Goal: Transaction & Acquisition: Purchase product/service

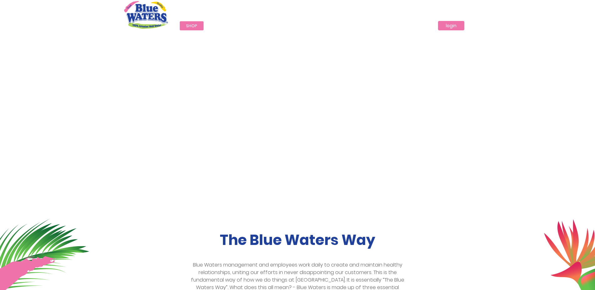
click at [452, 28] on link "login" at bounding box center [451, 25] width 26 height 9
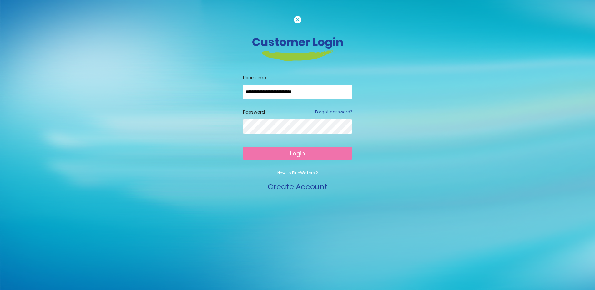
click at [309, 156] on button "Login" at bounding box center [297, 153] width 109 height 13
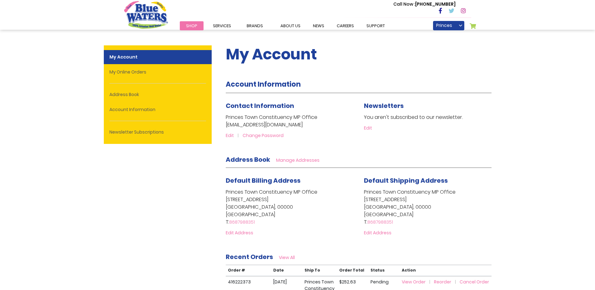
type input "**********"
click at [172, 64] on strong "My Account" at bounding box center [158, 57] width 108 height 14
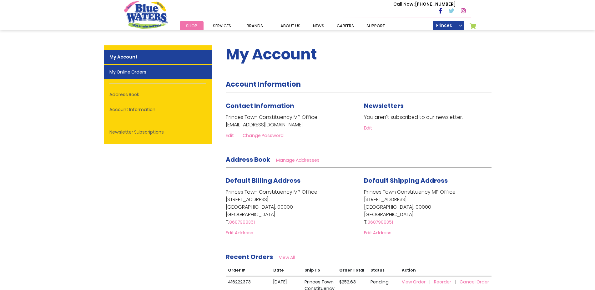
click at [171, 69] on link "My Online Orders" at bounding box center [158, 72] width 108 height 14
click at [174, 74] on link "My Online Orders" at bounding box center [158, 72] width 108 height 14
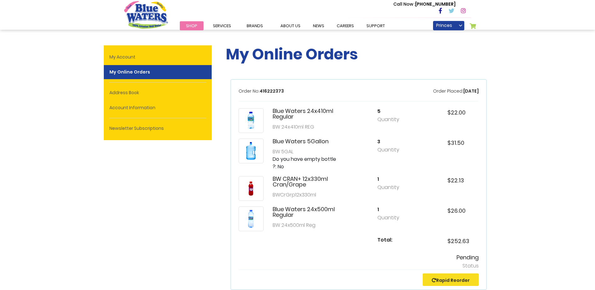
click at [196, 28] on link "Shop" at bounding box center [192, 25] width 24 height 9
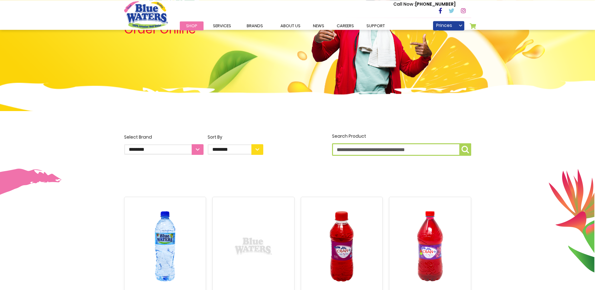
scroll to position [64, 0]
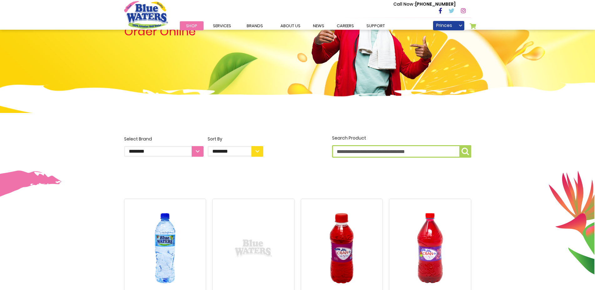
click at [124, 146] on select "**********" at bounding box center [163, 151] width 79 height 11
select select "**********"
click option "**********" at bounding box center [0, 0] width 0 height 0
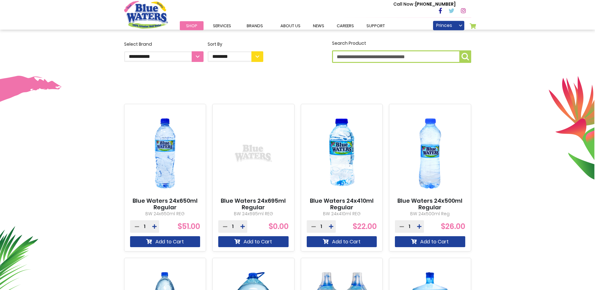
scroll to position [191, 0]
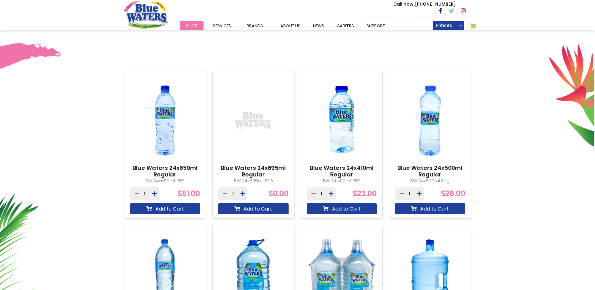
click at [453, 176] on link "Blue Waters 24x500ml Regular" at bounding box center [430, 171] width 70 height 13
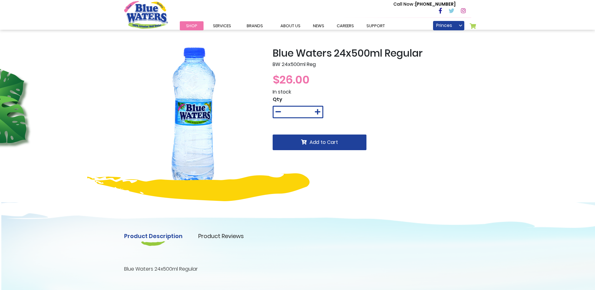
click at [302, 115] on input "*" at bounding box center [298, 112] width 17 height 10
type input "**"
click at [304, 145] on button "Add to Cart" at bounding box center [320, 143] width 94 height 16
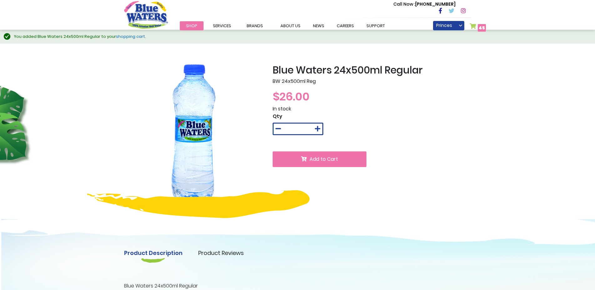
click at [188, 28] on span "Shop" at bounding box center [191, 26] width 11 height 6
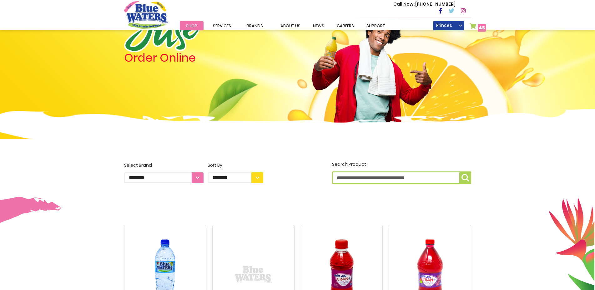
scroll to position [64, 0]
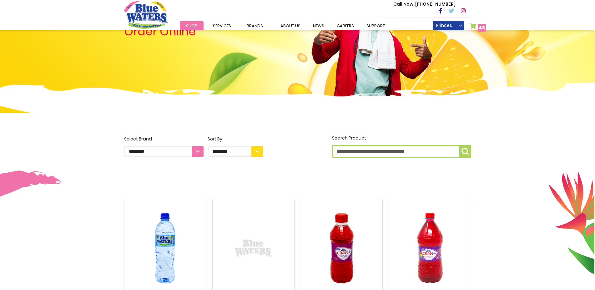
click at [124, 146] on select "**********" at bounding box center [163, 151] width 79 height 11
select select "**********"
click option "*******" at bounding box center [0, 0] width 0 height 0
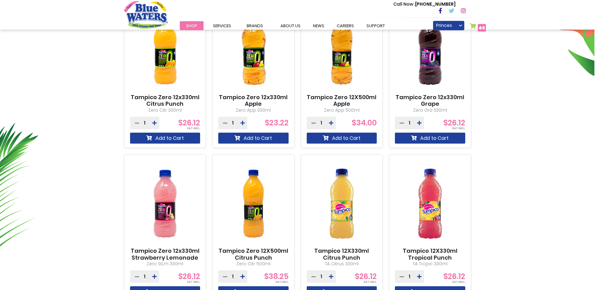
scroll to position [287, 0]
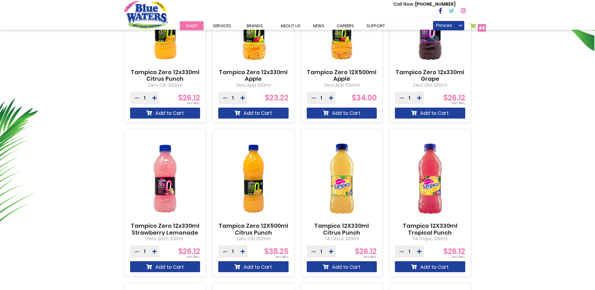
click at [341, 202] on img at bounding box center [342, 179] width 70 height 88
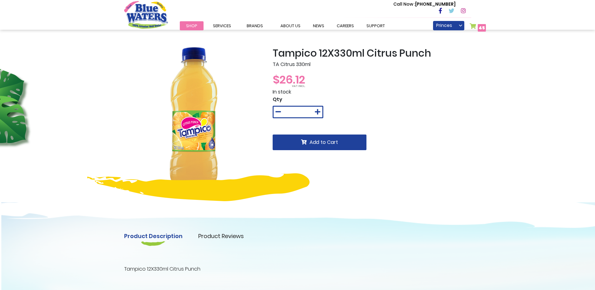
click at [299, 112] on input "*" at bounding box center [298, 112] width 17 height 10
type input "**"
click at [324, 140] on span "Add to Cart" at bounding box center [324, 142] width 28 height 7
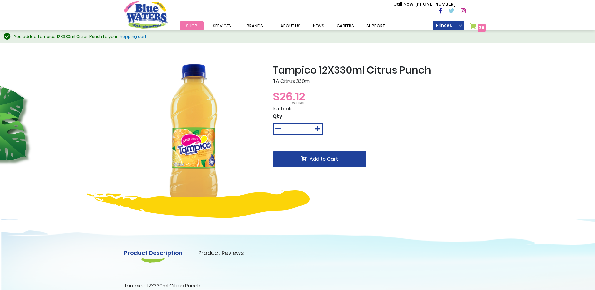
click at [475, 25] on link "My Cart 70 70 items" at bounding box center [478, 27] width 16 height 9
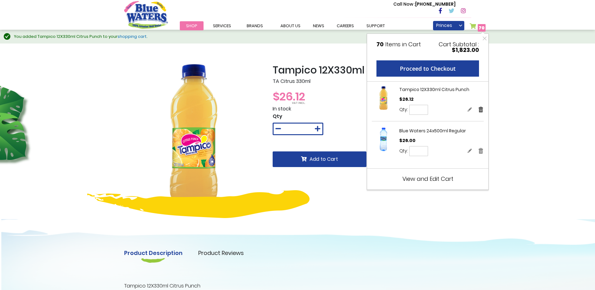
click at [482, 112] on link "Remove" at bounding box center [481, 109] width 6 height 7
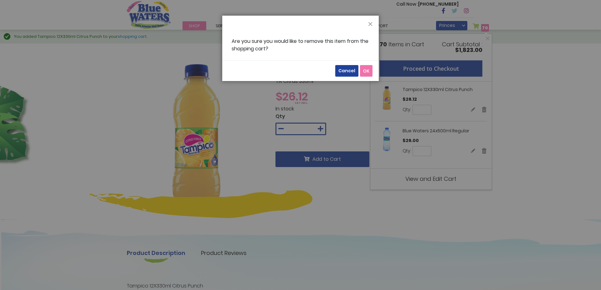
click at [371, 69] on button "OK" at bounding box center [366, 71] width 13 height 12
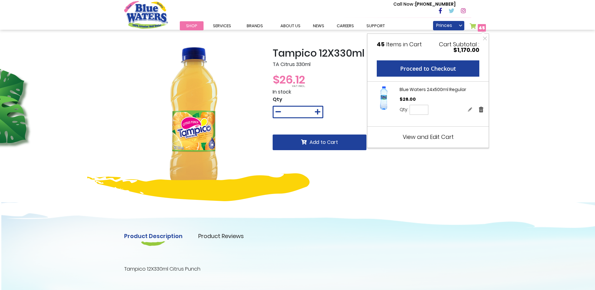
click at [480, 111] on link "Remove" at bounding box center [482, 109] width 6 height 7
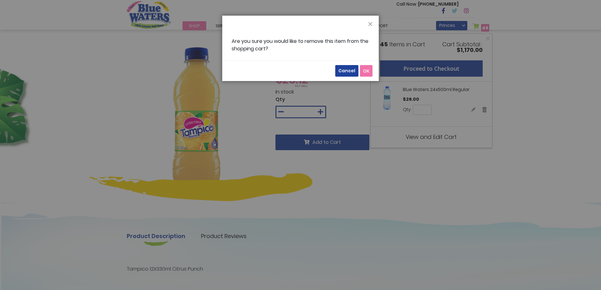
click at [362, 69] on button "OK" at bounding box center [366, 71] width 13 height 12
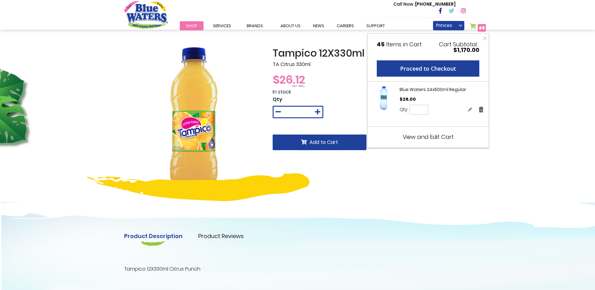
click at [479, 111] on link "Remove" at bounding box center [482, 109] width 6 height 7
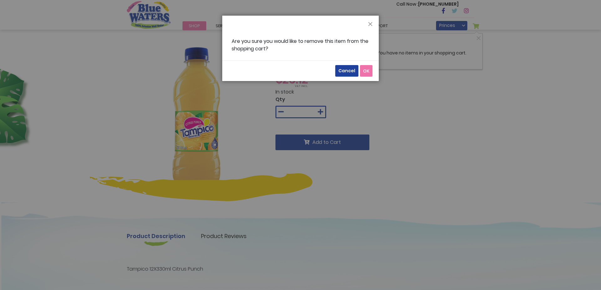
click at [371, 75] on button "OK" at bounding box center [366, 71] width 13 height 12
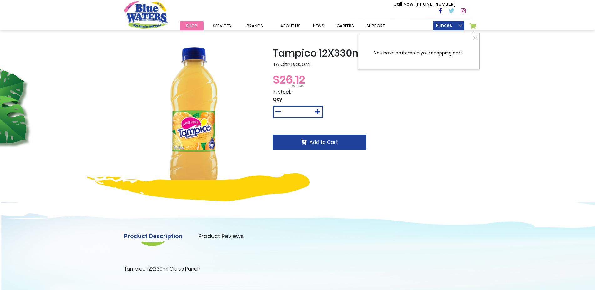
click at [402, 81] on div "$26.12" at bounding box center [372, 79] width 199 height 17
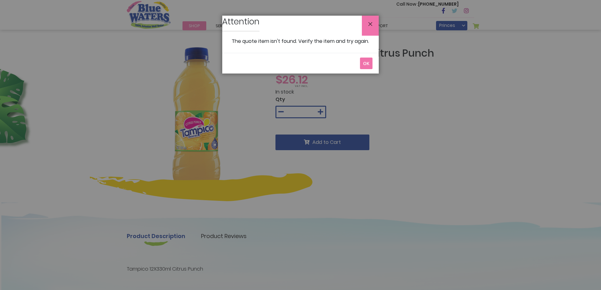
click at [370, 24] on button "Close" at bounding box center [370, 26] width 17 height 20
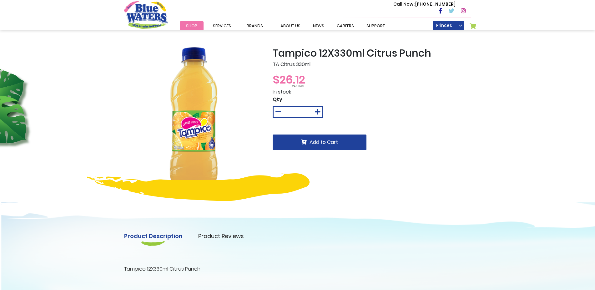
click at [189, 23] on link "Shop" at bounding box center [192, 25] width 24 height 9
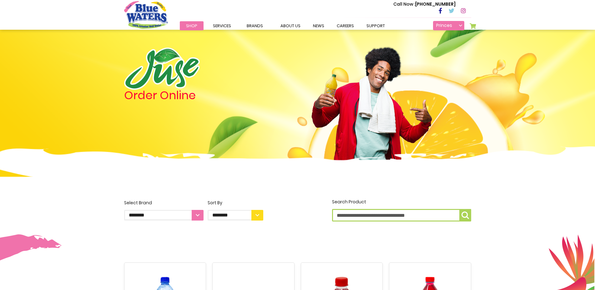
click at [441, 25] on link "Princes Town Constituency MP Office" at bounding box center [448, 25] width 31 height 9
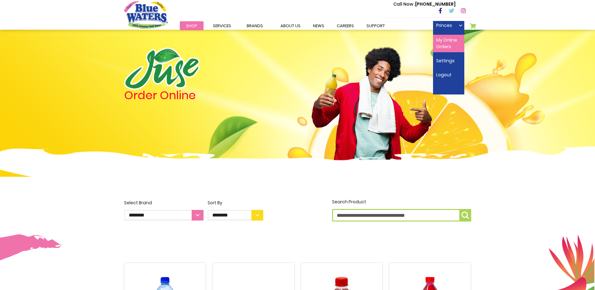
click at [446, 41] on link "My Online Orders" at bounding box center [448, 44] width 31 height 18
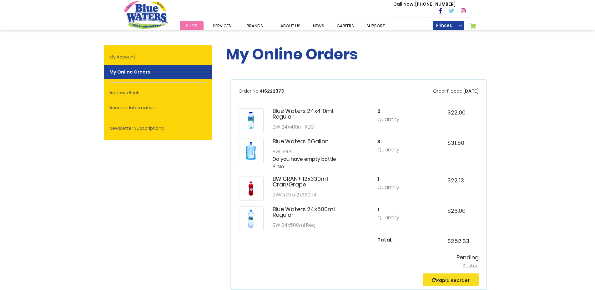
click at [448, 88] on span "Order Placed:" at bounding box center [448, 91] width 30 height 6
click at [267, 88] on p "Order No: 416222373" at bounding box center [261, 91] width 45 height 7
click at [439, 24] on link "Princes Town Constituency MP Office" at bounding box center [448, 25] width 31 height 9
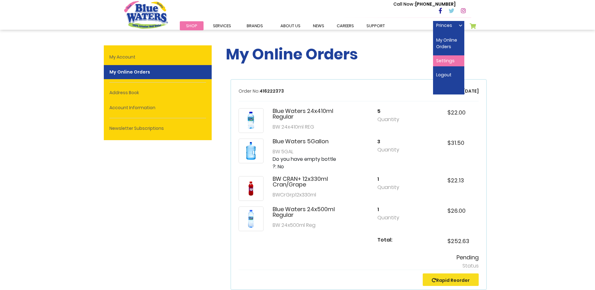
click at [455, 62] on link "Settings" at bounding box center [448, 60] width 31 height 11
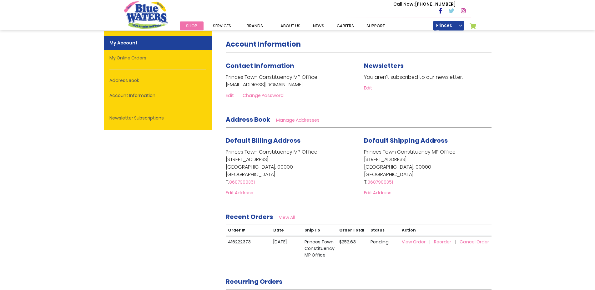
scroll to position [64, 0]
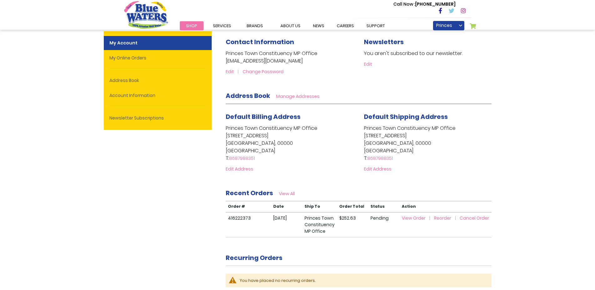
click at [421, 219] on span "View Order" at bounding box center [414, 218] width 24 height 6
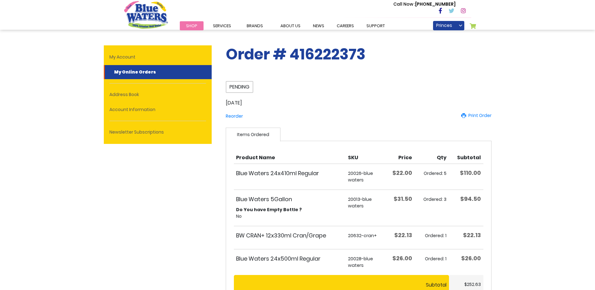
click at [193, 26] on span "Shop" at bounding box center [191, 26] width 11 height 6
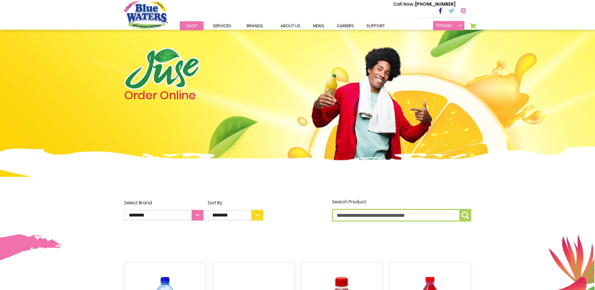
click at [457, 28] on link "Princes Town Constituency MP Office" at bounding box center [448, 25] width 31 height 9
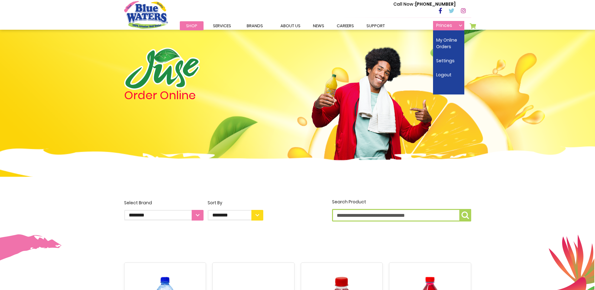
click at [457, 28] on link "Princes Town Constituency MP Office" at bounding box center [448, 25] width 31 height 9
